Goal: Task Accomplishment & Management: Manage account settings

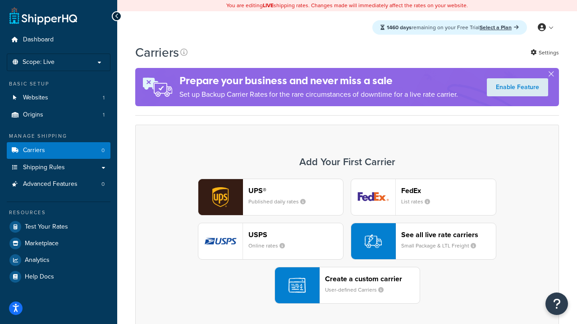
click at [347, 242] on div "UPS® Published daily rates FedEx List rates USPS Online rates See all live rate…" at bounding box center [347, 241] width 405 height 125
click at [448, 191] on header "FedEx" at bounding box center [448, 191] width 95 height 9
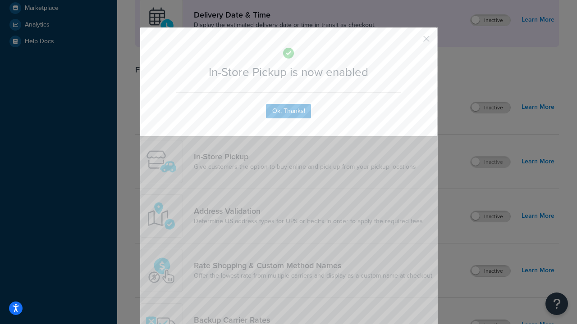
scroll to position [253, 0]
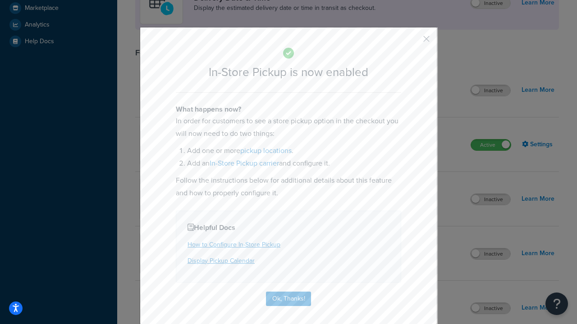
click at [413, 42] on button "button" at bounding box center [413, 42] width 2 height 2
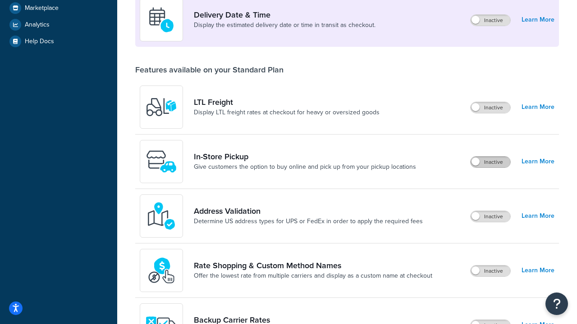
scroll to position [219, 0]
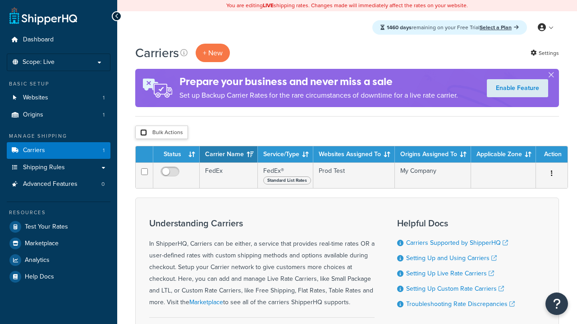
click at [143, 133] on input "checkbox" at bounding box center [143, 132] width 7 height 7
checkbox input "true"
click at [0, 0] on button "Delete" at bounding box center [0, 0] width 0 height 0
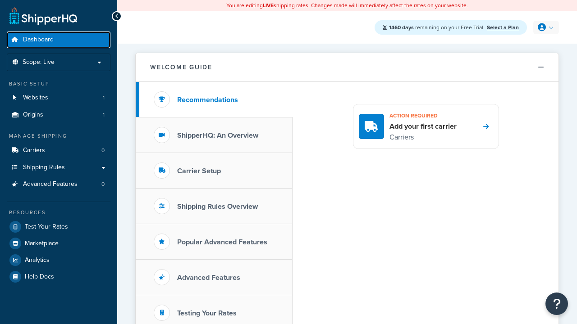
click at [38, 40] on span "Dashboard" at bounding box center [38, 40] width 31 height 8
click at [545, 27] on icon at bounding box center [542, 27] width 8 height 8
click at [0, 0] on span "Contact Us" at bounding box center [0, 0] width 0 height 0
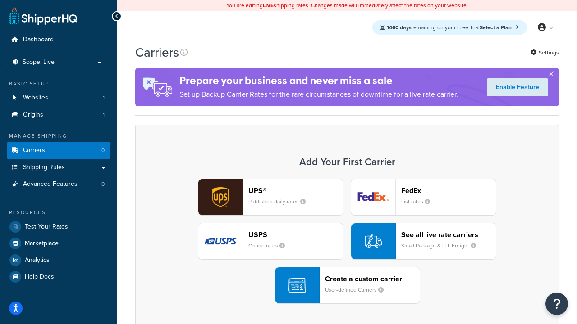
click at [347, 242] on div "UPS® Published daily rates FedEx List rates USPS Online rates See all live rate…" at bounding box center [347, 241] width 405 height 125
click at [448, 191] on header "FedEx" at bounding box center [448, 191] width 95 height 9
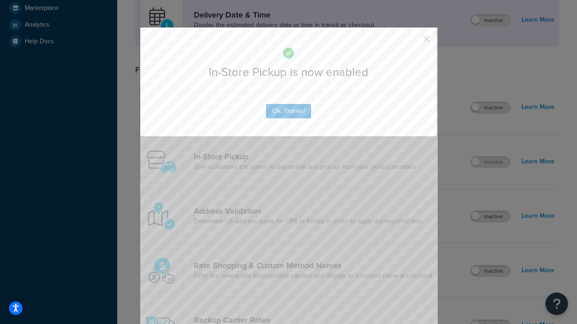
scroll to position [253, 0]
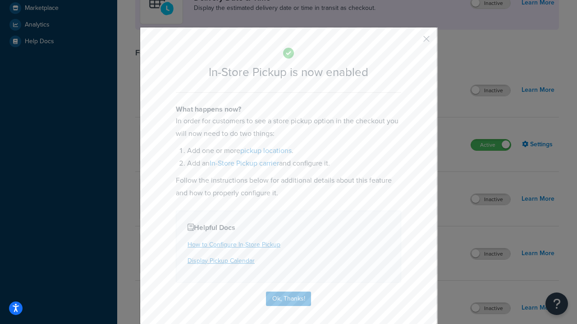
click at [413, 42] on button "button" at bounding box center [413, 42] width 2 height 2
